Goal: Navigation & Orientation: Find specific page/section

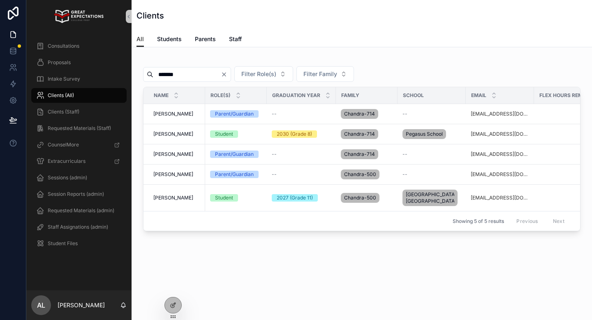
click at [169, 73] on input "*******" at bounding box center [186, 75] width 67 height 12
click at [171, 288] on icon at bounding box center [172, 289] width 3 height 2
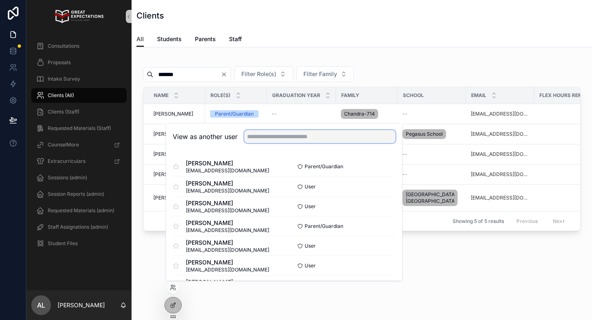
click at [297, 141] on input "text" at bounding box center [319, 136] width 151 height 13
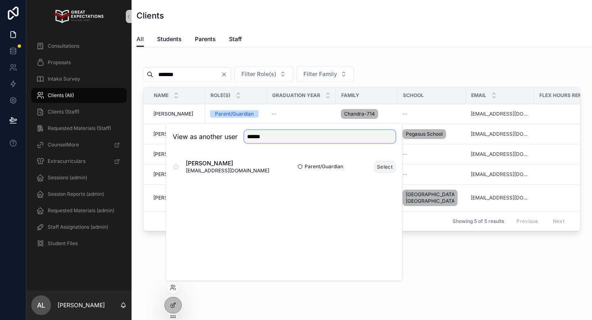
type input "******"
click at [382, 168] on button "Select" at bounding box center [384, 167] width 21 height 12
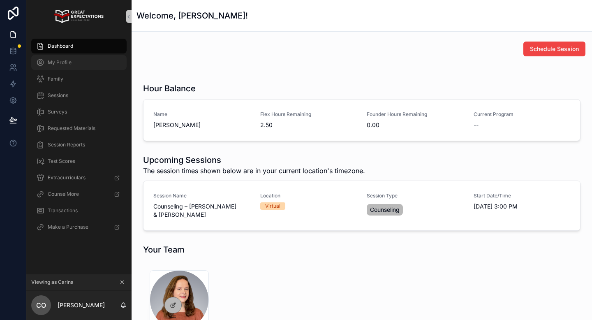
click at [65, 61] on span "My Profile" at bounding box center [60, 62] width 24 height 7
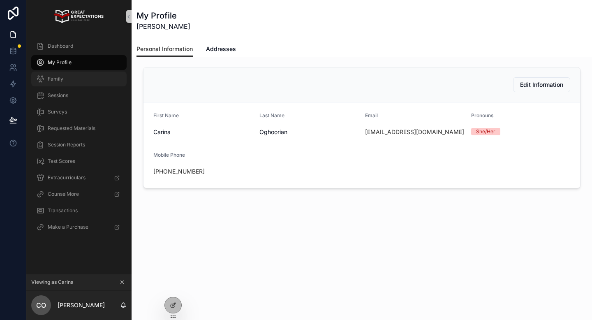
click at [61, 76] on span "Family" at bounding box center [56, 79] width 16 height 7
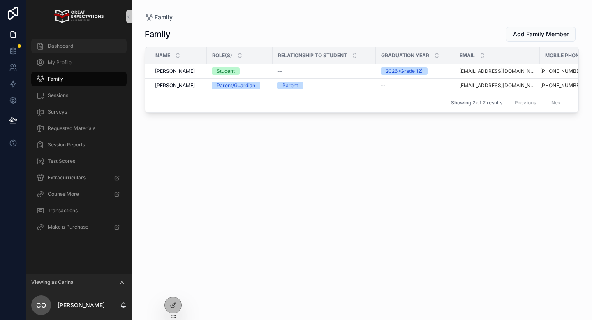
click at [82, 44] on div "Dashboard" at bounding box center [79, 45] width 86 height 13
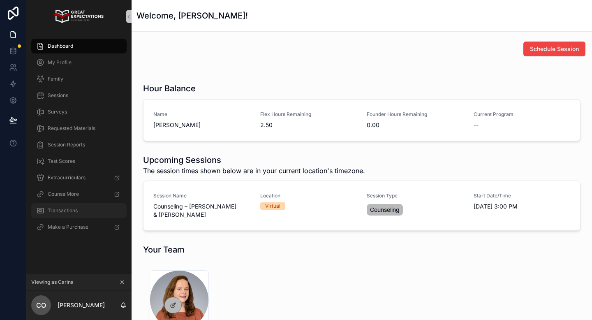
click at [67, 214] on div "Transactions" at bounding box center [79, 210] width 86 height 13
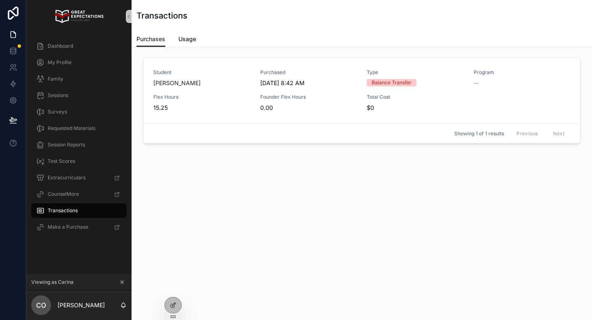
click at [190, 44] on link "Usage" at bounding box center [187, 40] width 18 height 16
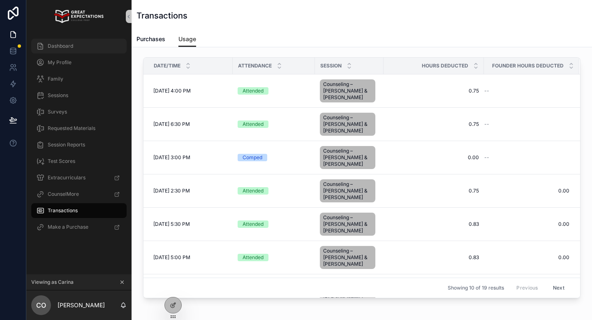
click at [74, 46] on div "Dashboard" at bounding box center [79, 45] width 86 height 13
